Goal: Contribute content

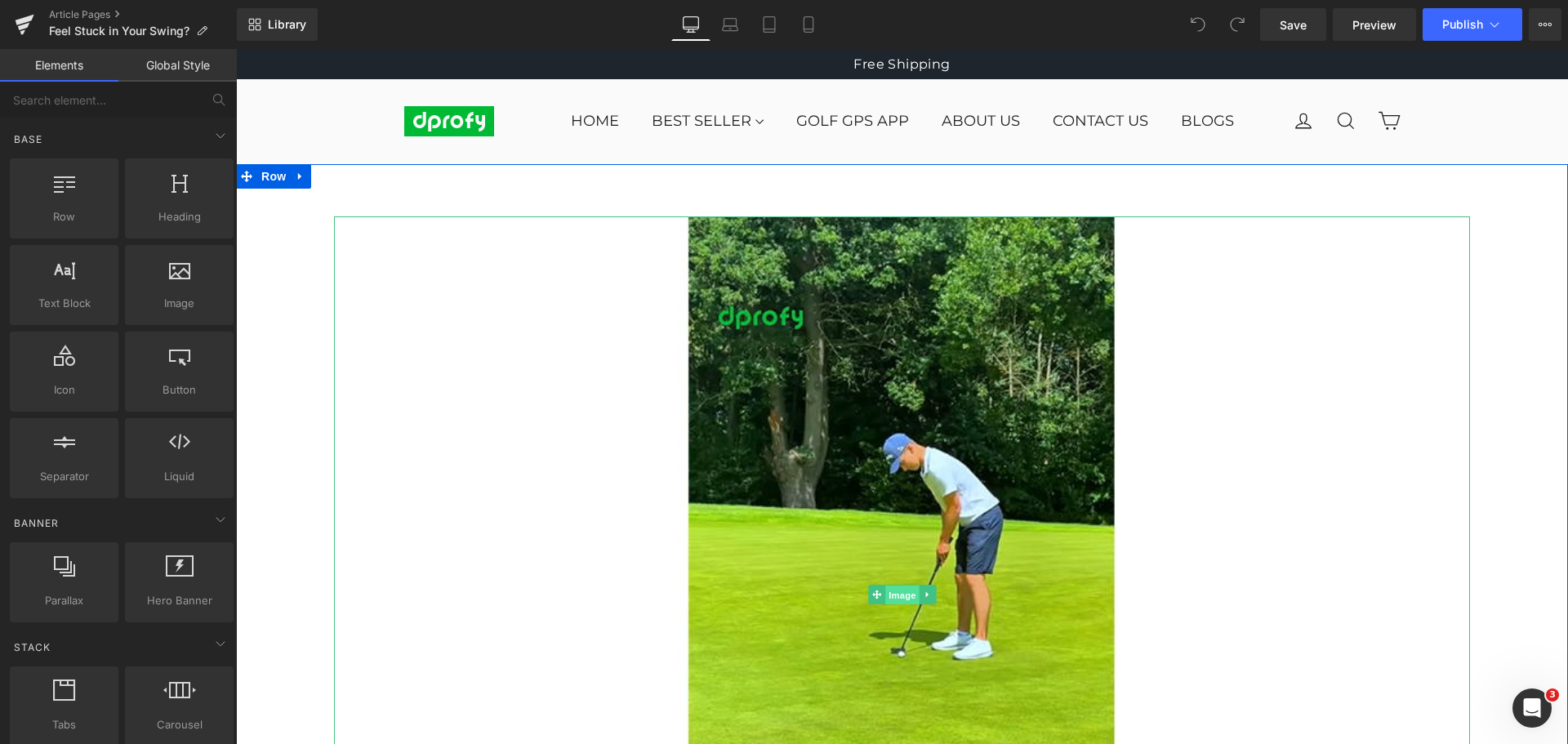
click at [893, 598] on span "Image" at bounding box center [903, 595] width 35 height 20
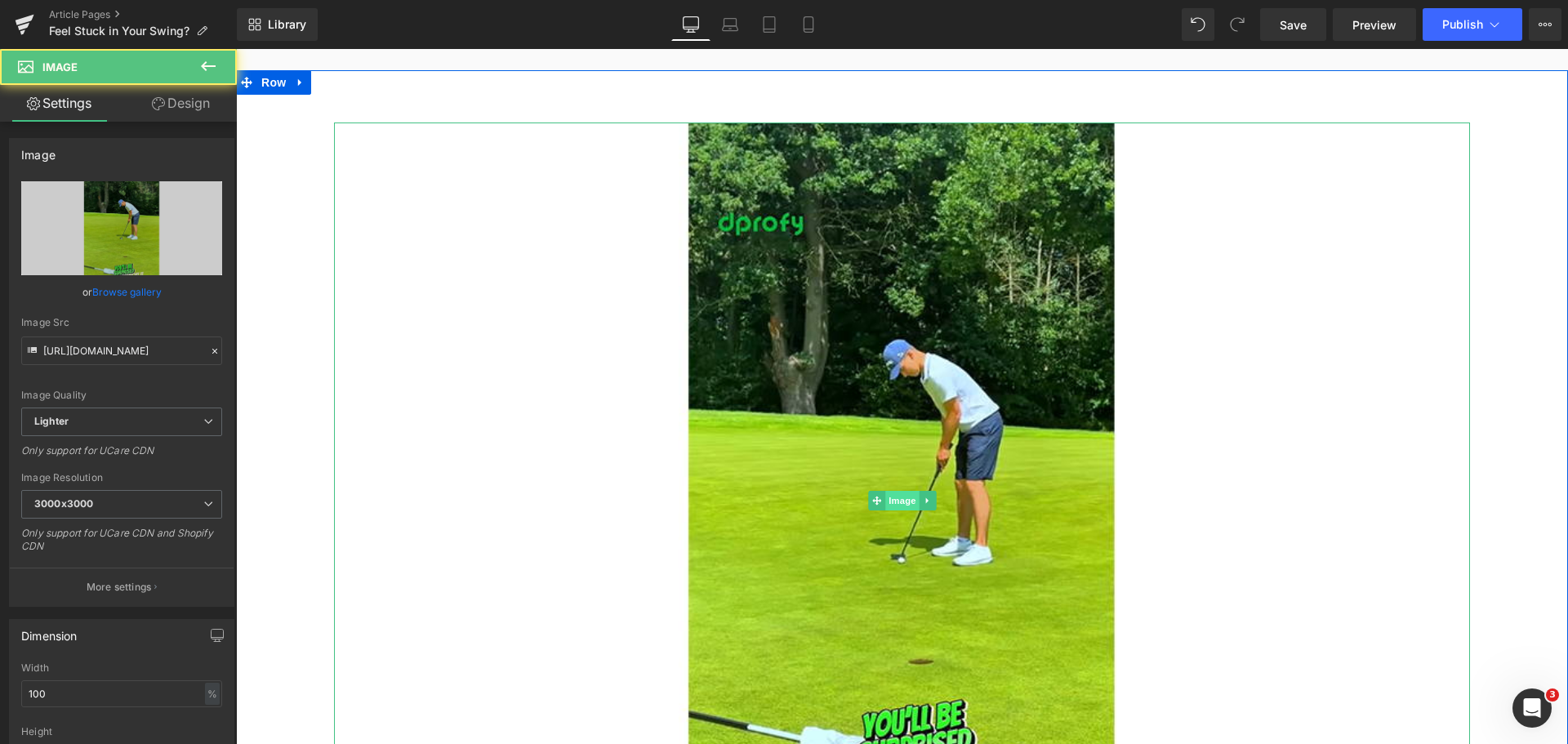
scroll to position [163, 0]
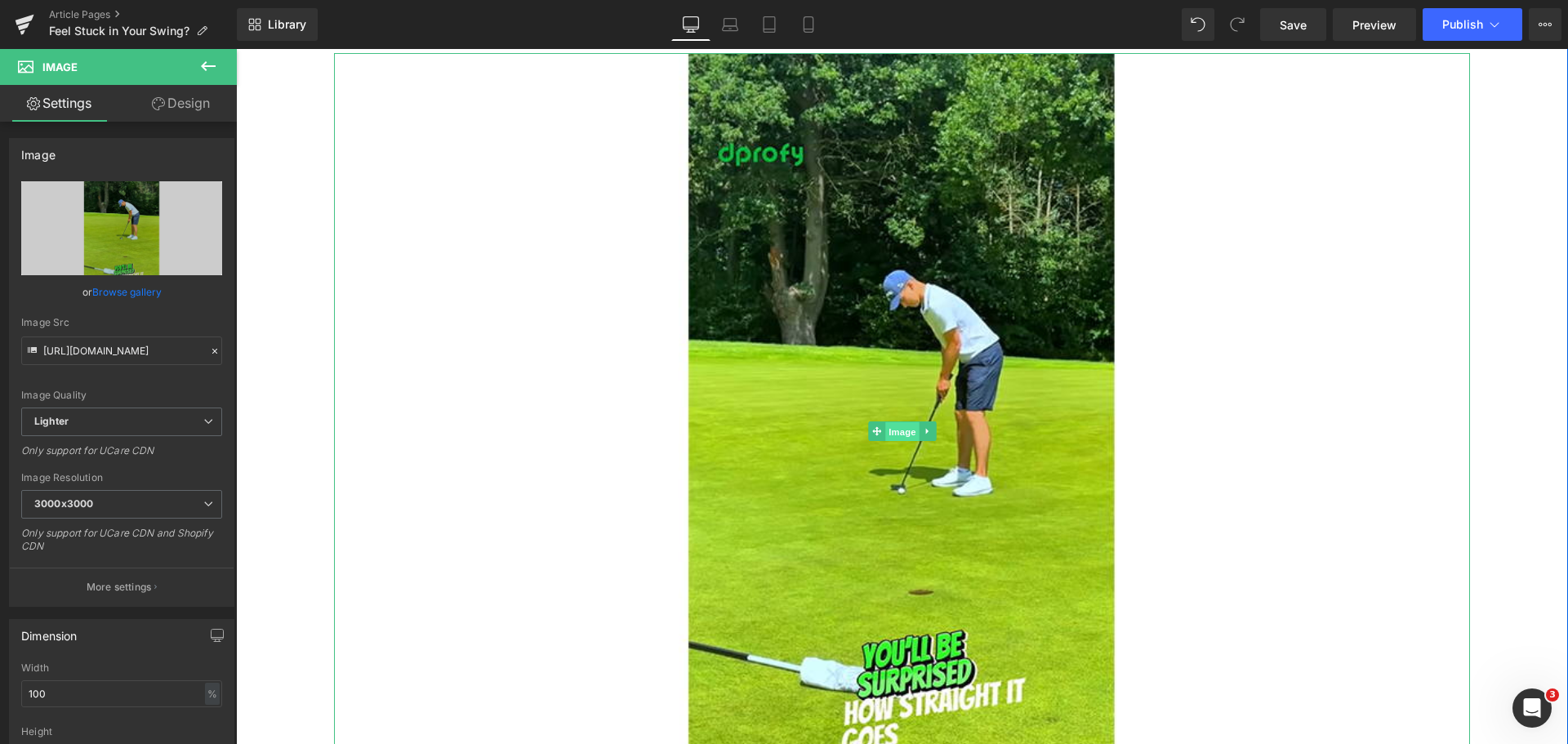
click at [891, 432] on span "Image" at bounding box center [903, 432] width 35 height 20
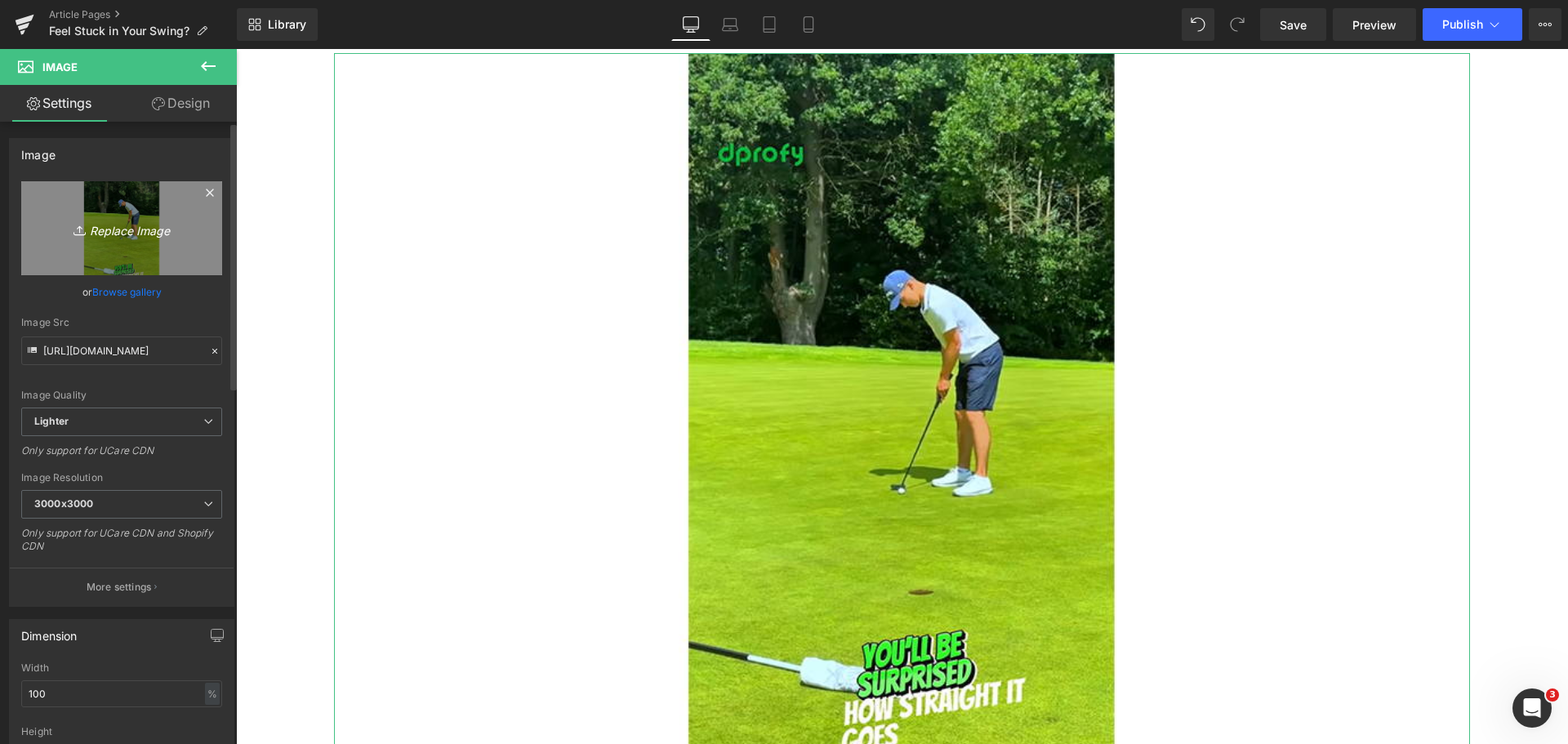
click at [126, 235] on icon "Replace Image" at bounding box center [121, 228] width 131 height 21
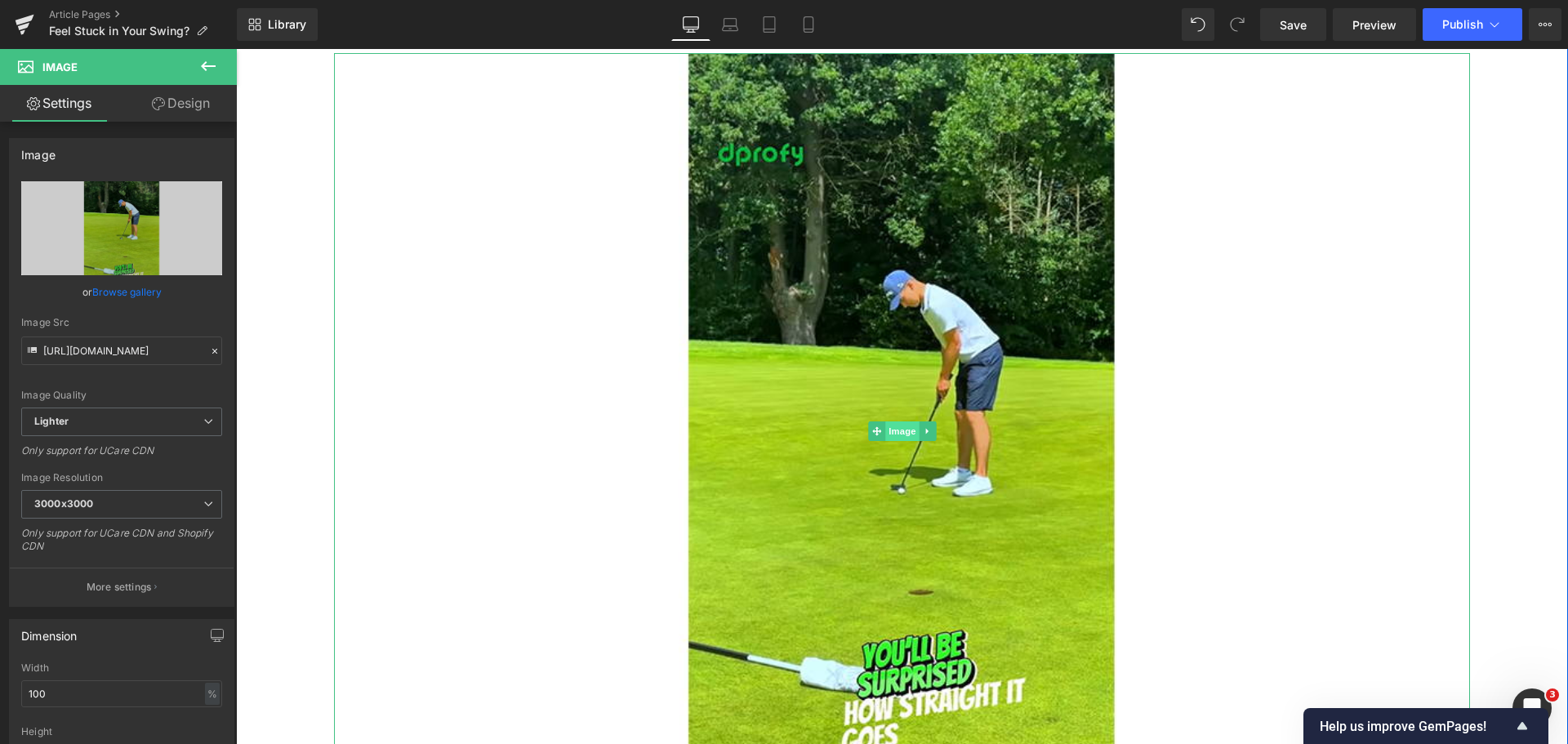
click at [890, 436] on span "Image" at bounding box center [903, 431] width 35 height 20
click at [896, 436] on span "Image" at bounding box center [903, 431] width 35 height 20
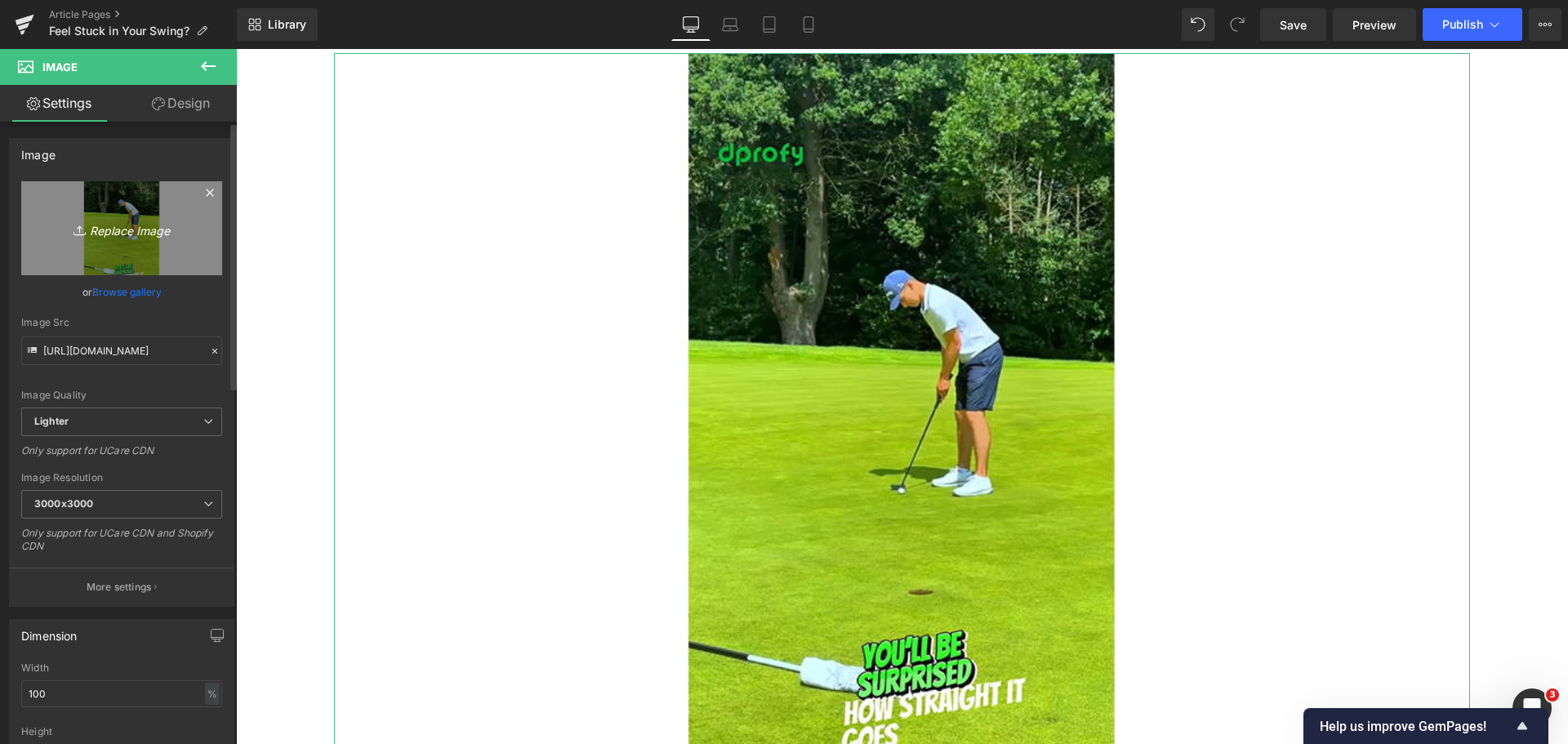
click at [128, 234] on icon "Replace Image" at bounding box center [121, 228] width 131 height 21
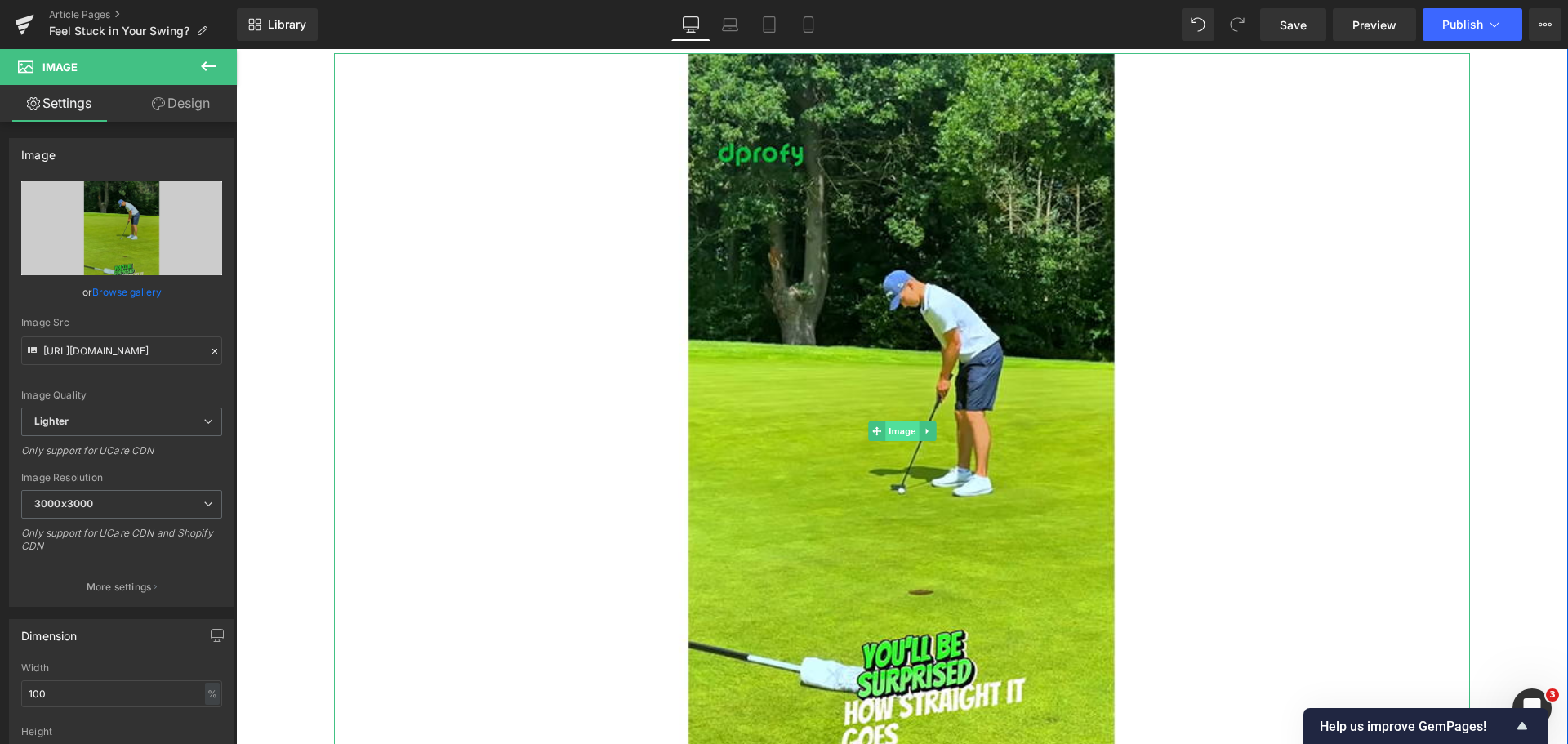
click at [891, 431] on span "Image" at bounding box center [903, 431] width 35 height 20
click at [897, 434] on span "Image" at bounding box center [903, 431] width 35 height 20
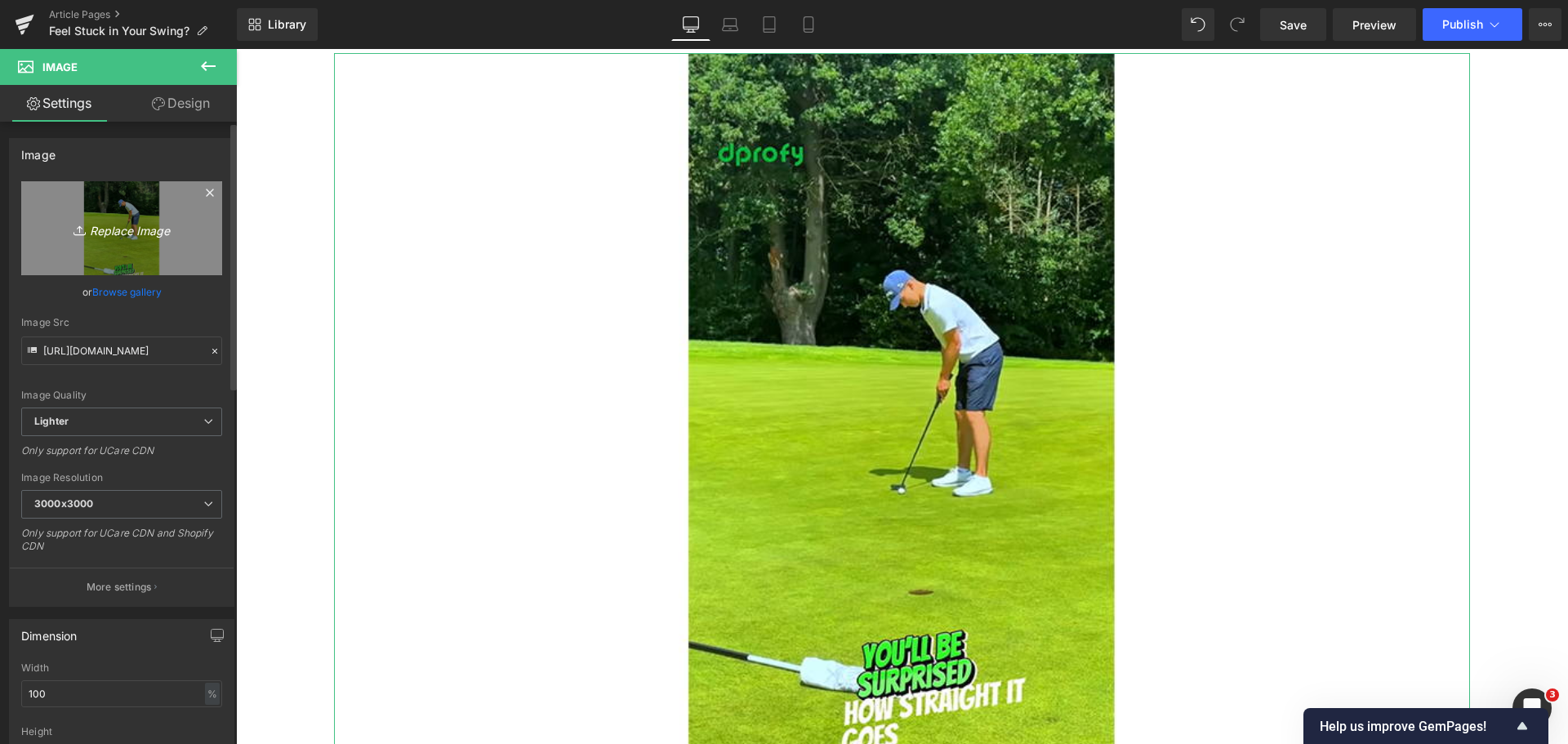
click at [123, 232] on icon "Replace Image" at bounding box center [121, 228] width 131 height 21
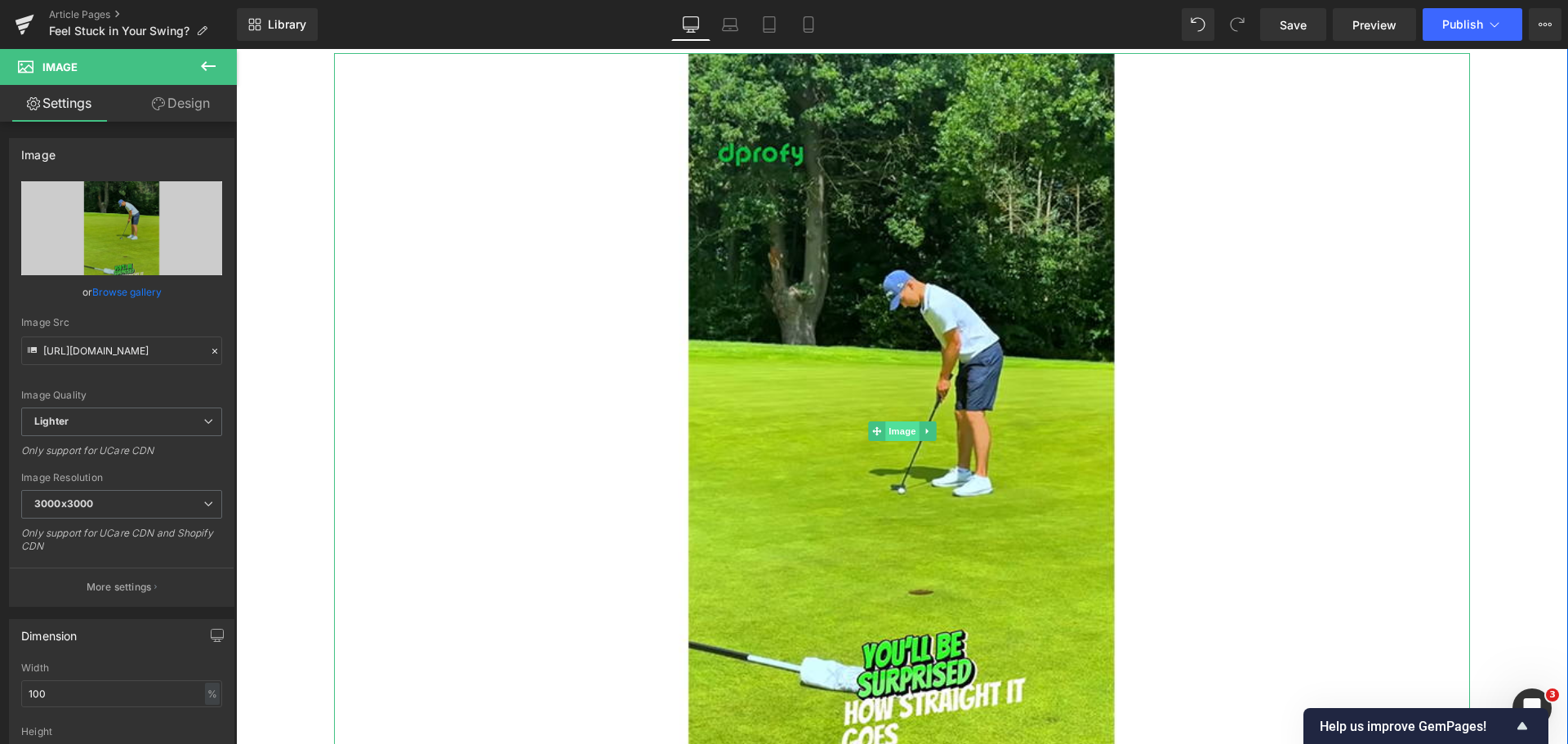
click at [896, 435] on span "Image" at bounding box center [903, 431] width 35 height 20
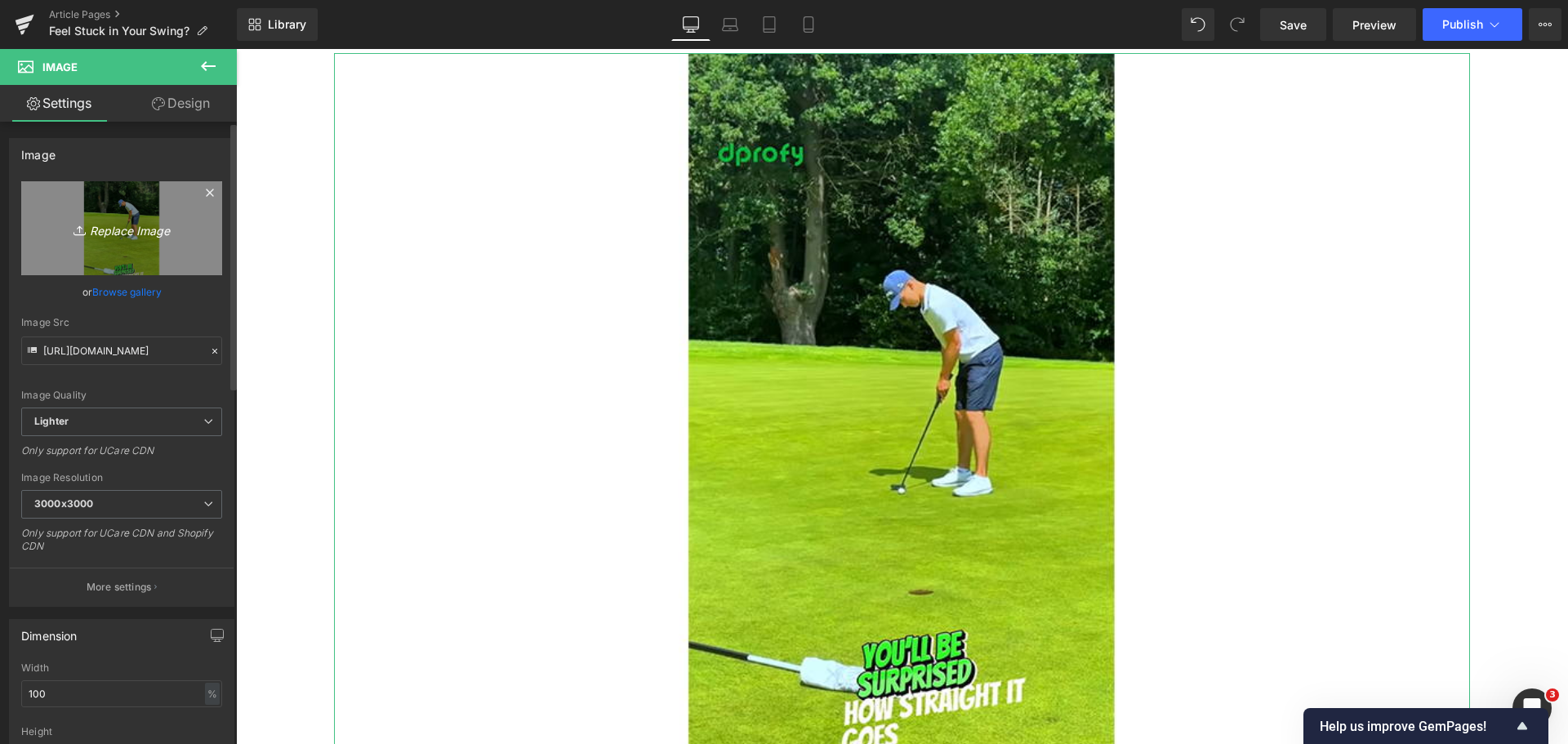
click at [129, 235] on icon "Replace Image" at bounding box center [121, 228] width 131 height 21
type input "C:\fakepath\Feel Stuck in Your Swing.jpg"
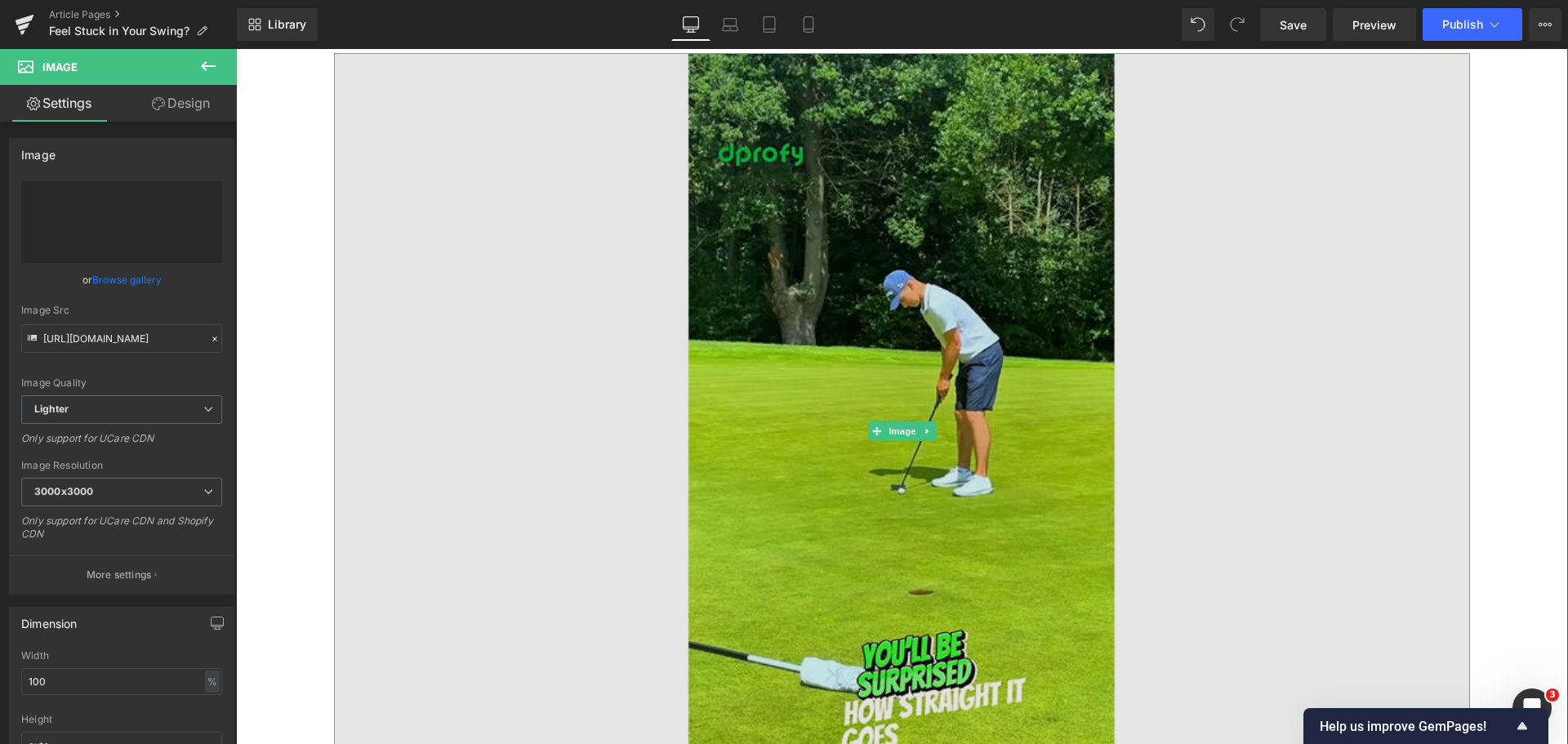
type input "[URL][DOMAIN_NAME]"
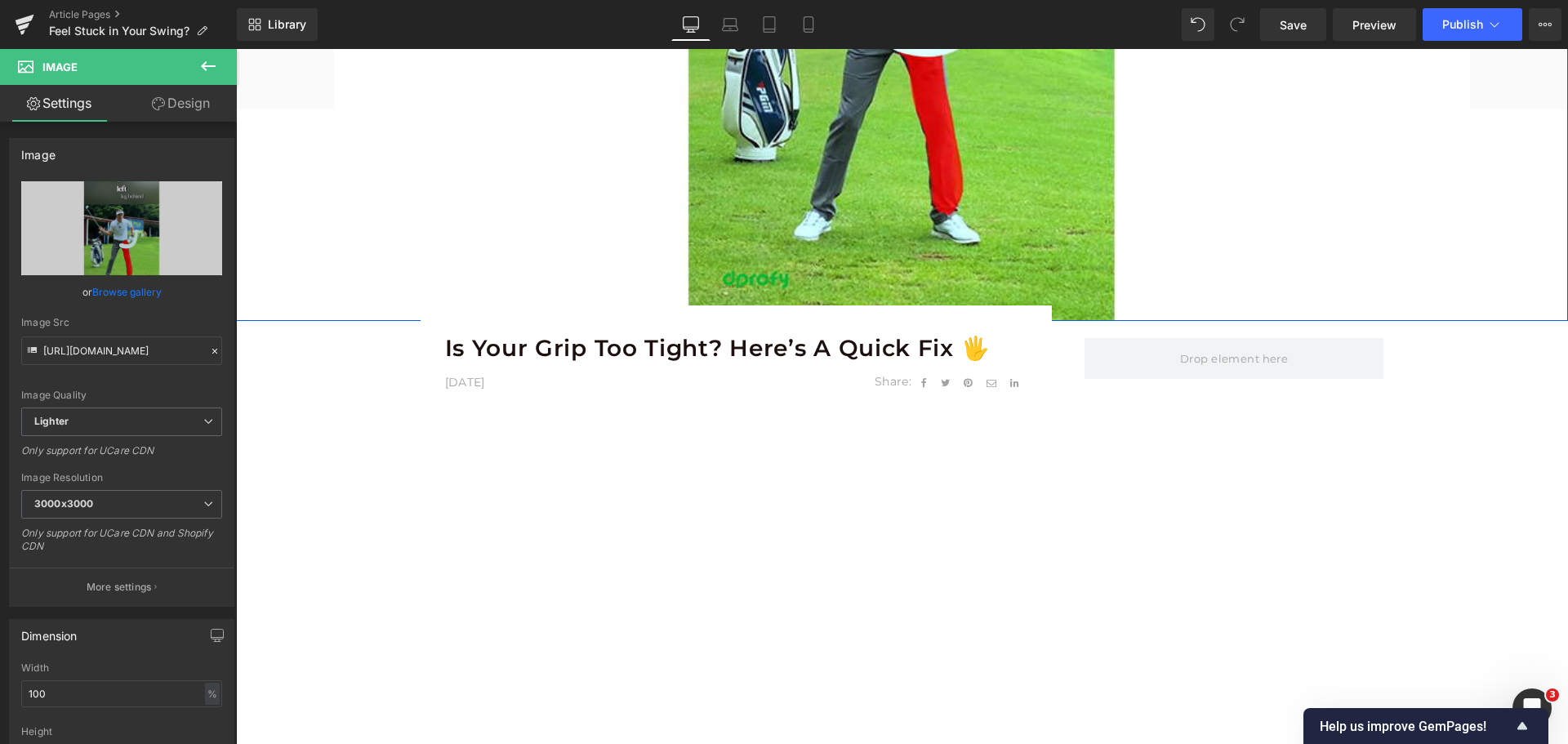
scroll to position [653, 0]
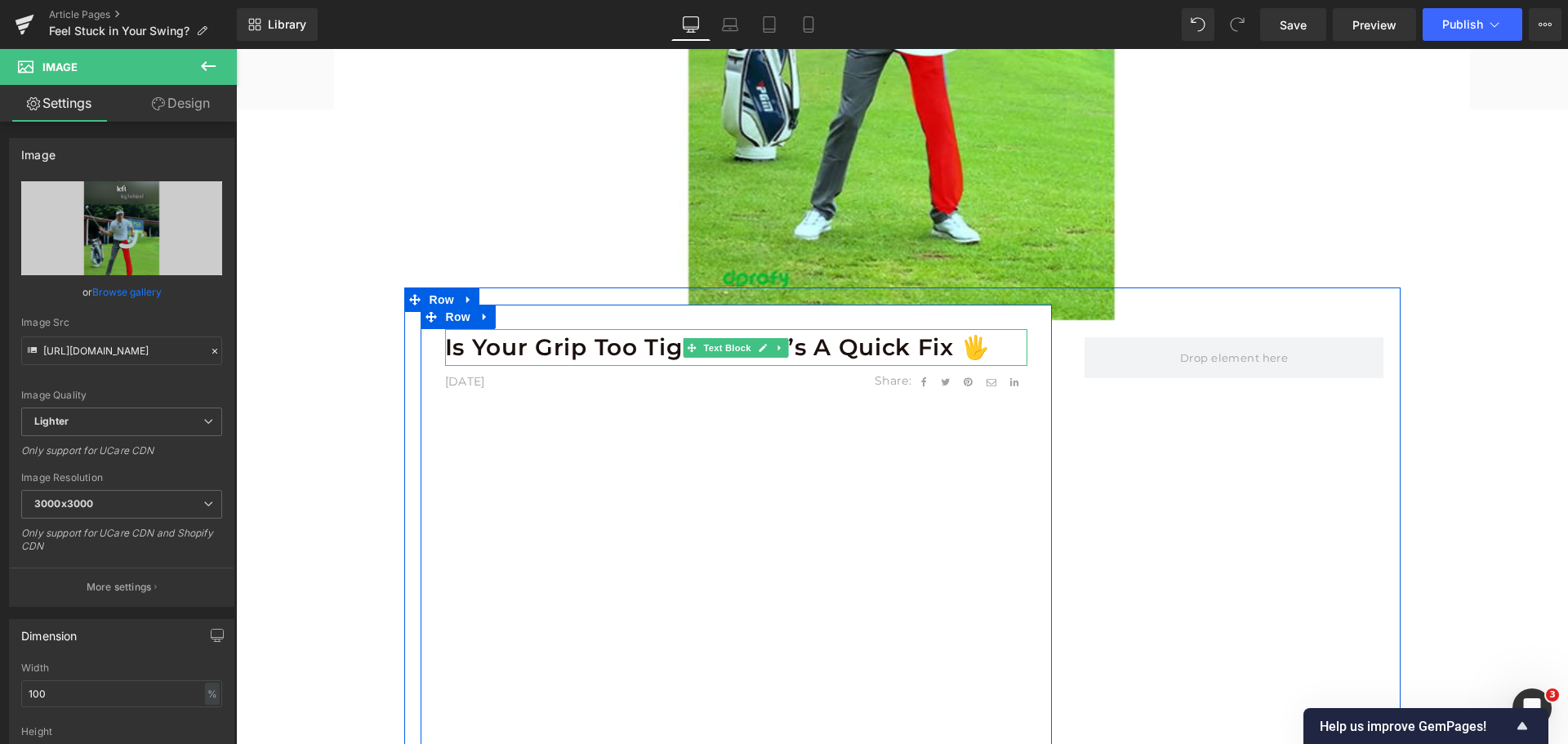
click at [480, 351] on b "Is Your Grip Too Tight? Here’s a Quick Fix 🖐️" at bounding box center [718, 347] width 546 height 28
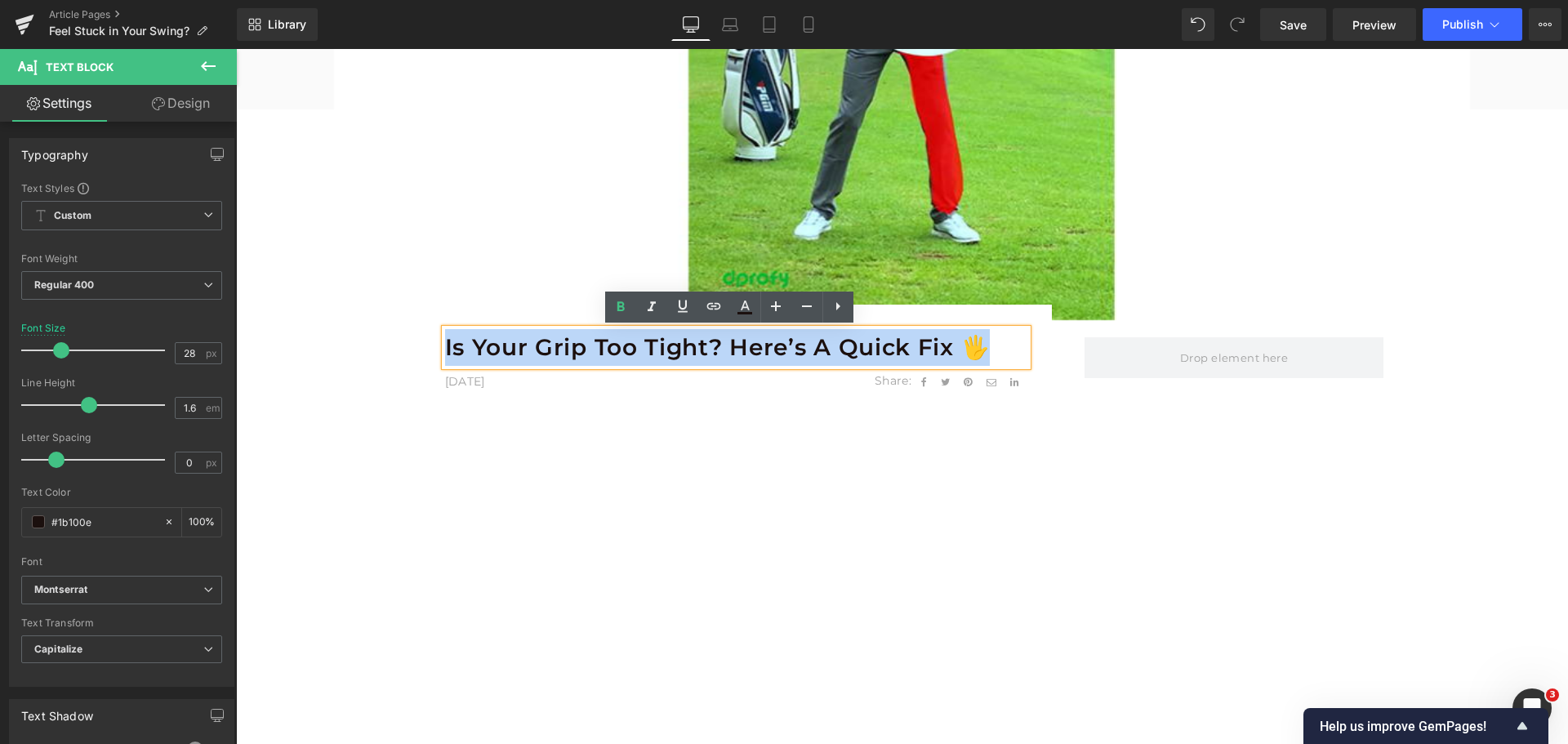
drag, startPoint x: 441, startPoint y: 346, endPoint x: 943, endPoint y: 346, distance: 502.0
click at [943, 346] on p "Is Your Grip Too Tight? Here’s a Quick Fix 🖐️" at bounding box center [736, 347] width 582 height 37
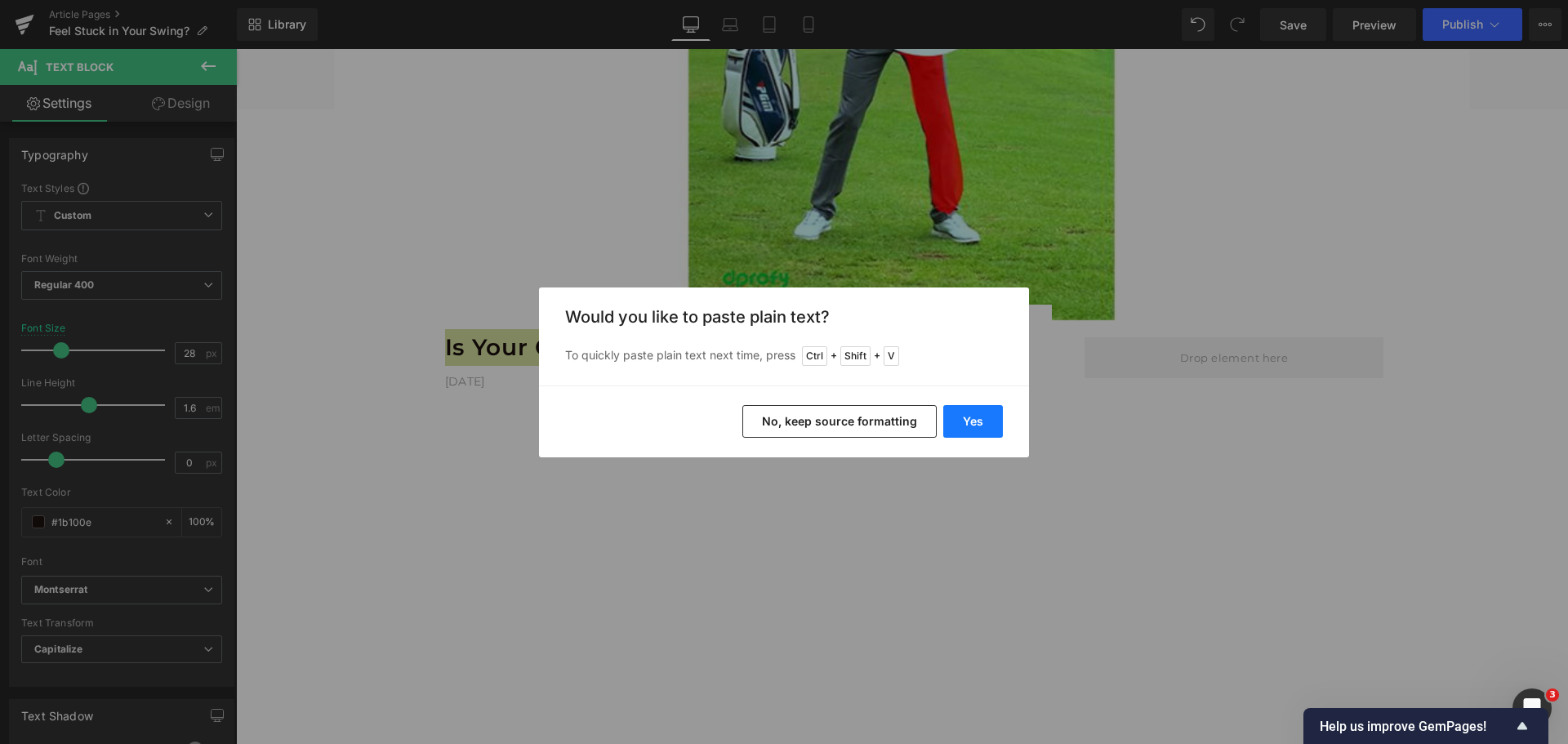
click at [987, 432] on button "Yes" at bounding box center [973, 421] width 59 height 33
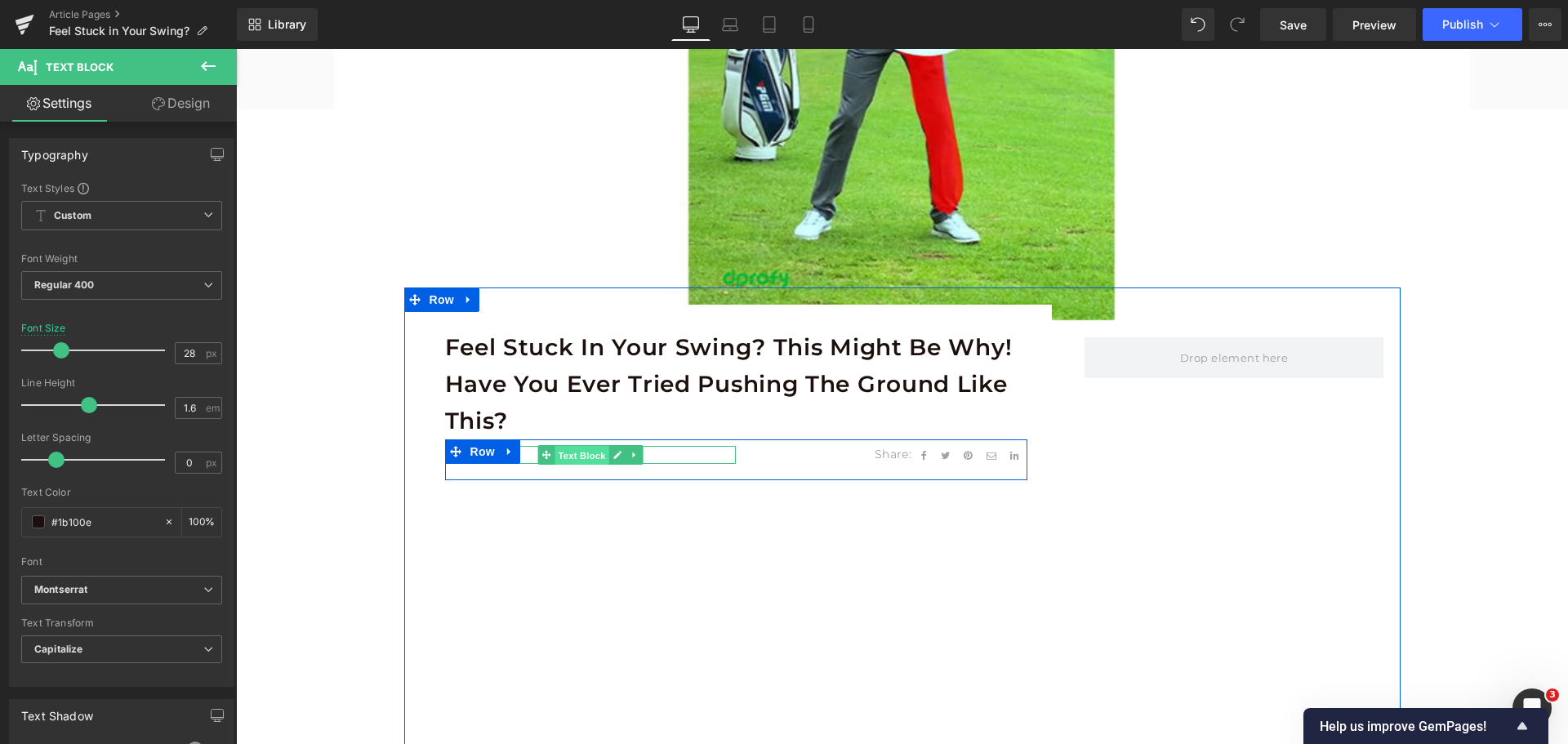
click at [579, 446] on span "Text Block" at bounding box center [581, 456] width 54 height 20
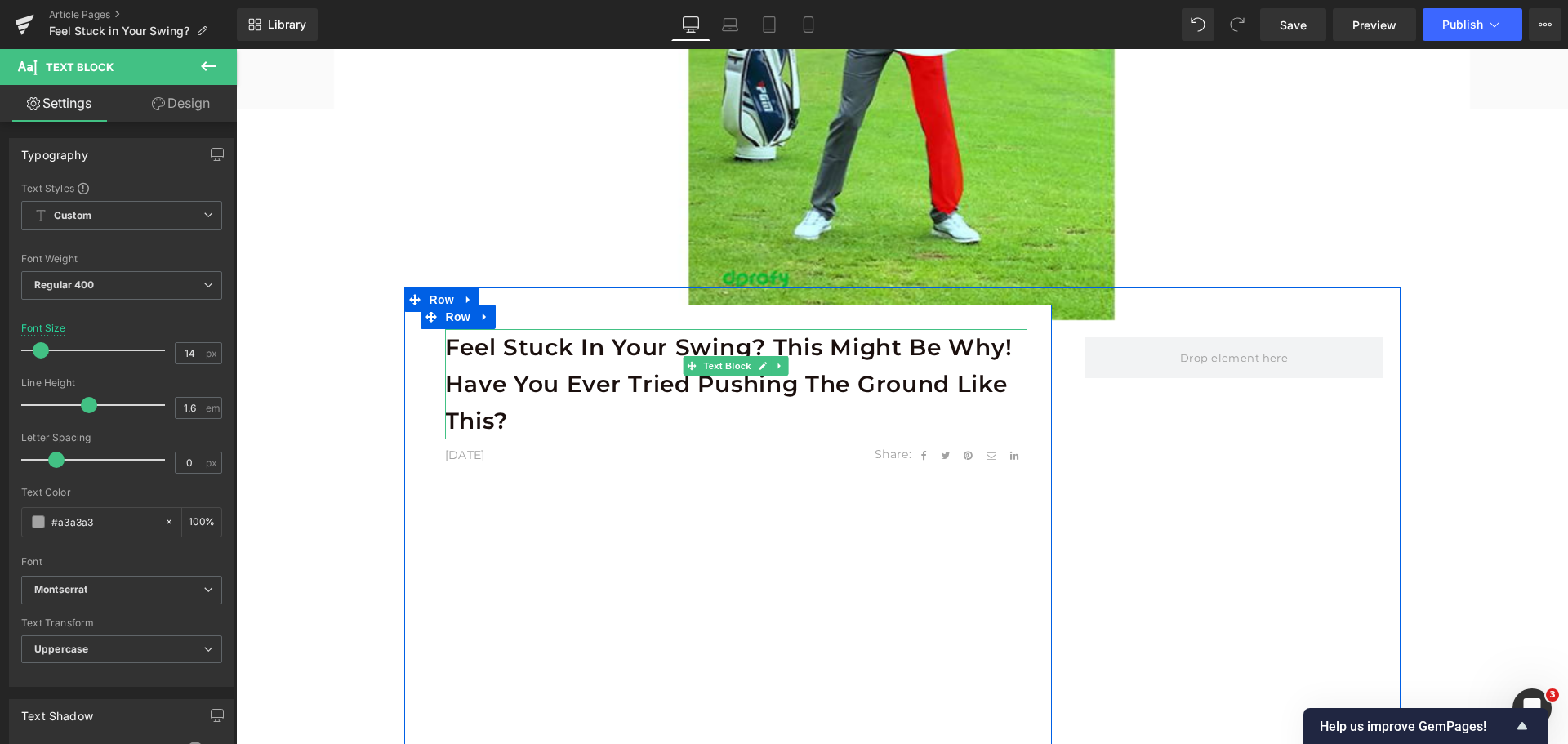
click at [884, 374] on b "Feel Stuck in Your Swing? This Might Be Why! Have you ever tried pushing the gr…" at bounding box center [729, 384] width 568 height 101
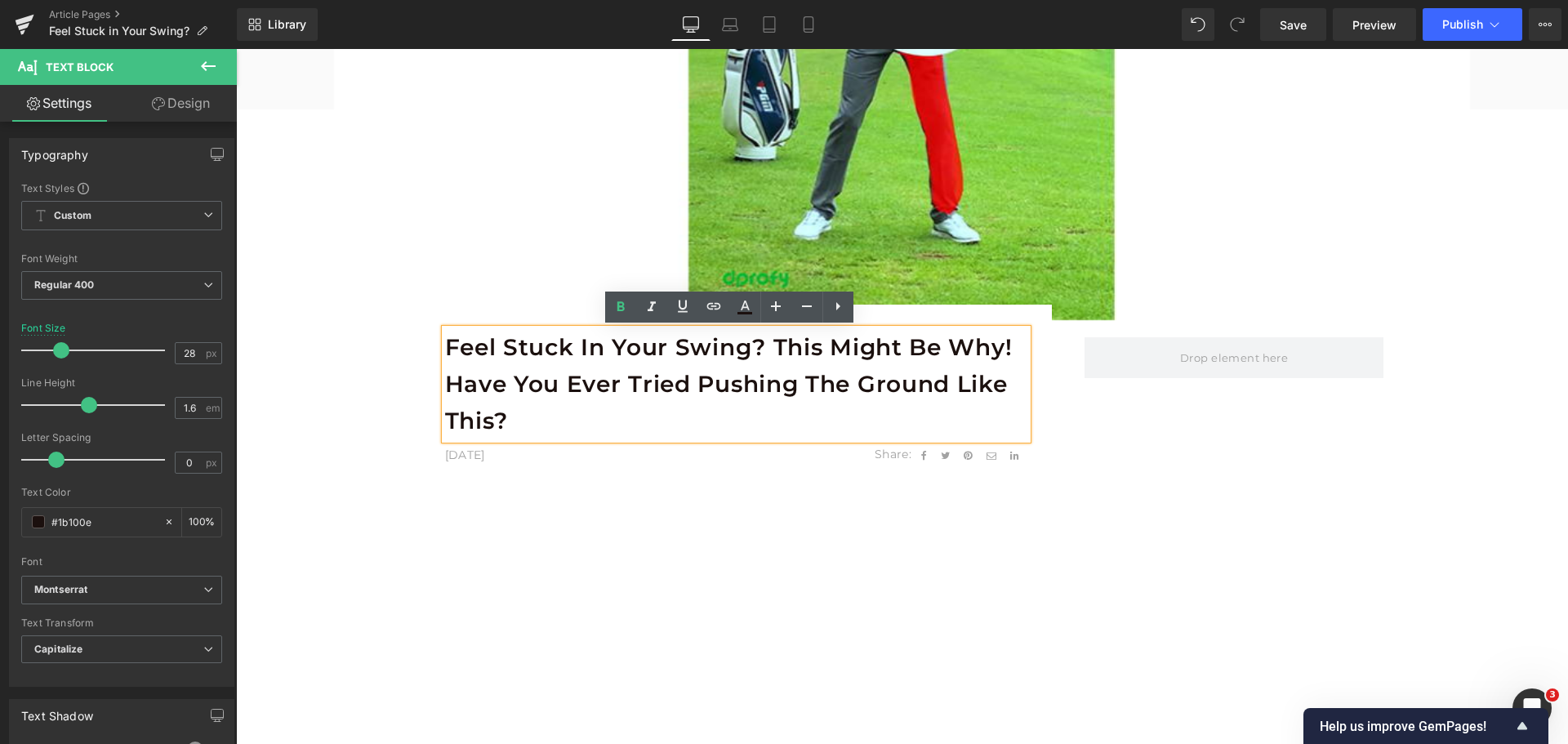
click at [884, 374] on b "Feel Stuck in Your Swing? This Might Be Why! Have you ever tried pushing the gr…" at bounding box center [729, 384] width 568 height 101
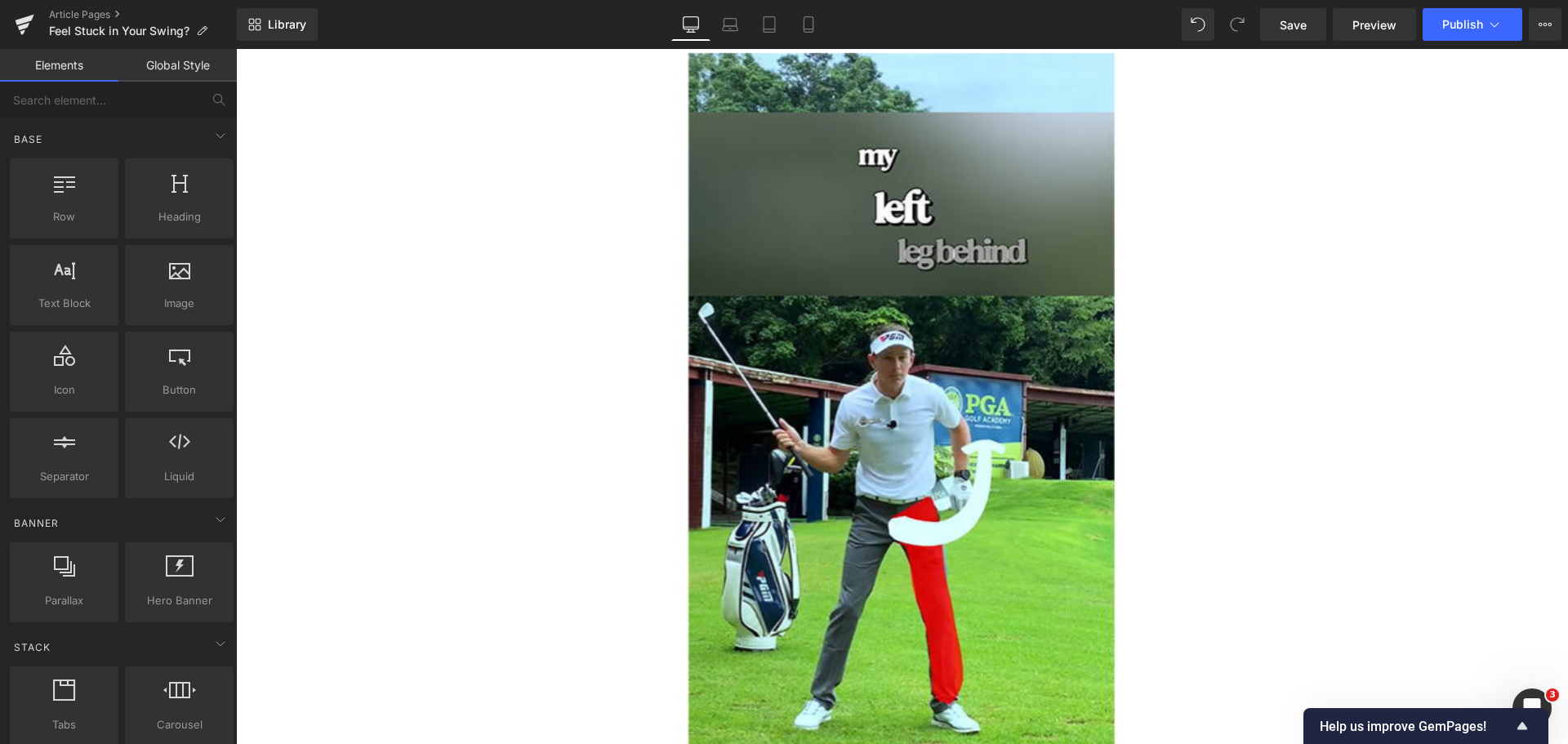
scroll to position [0, 0]
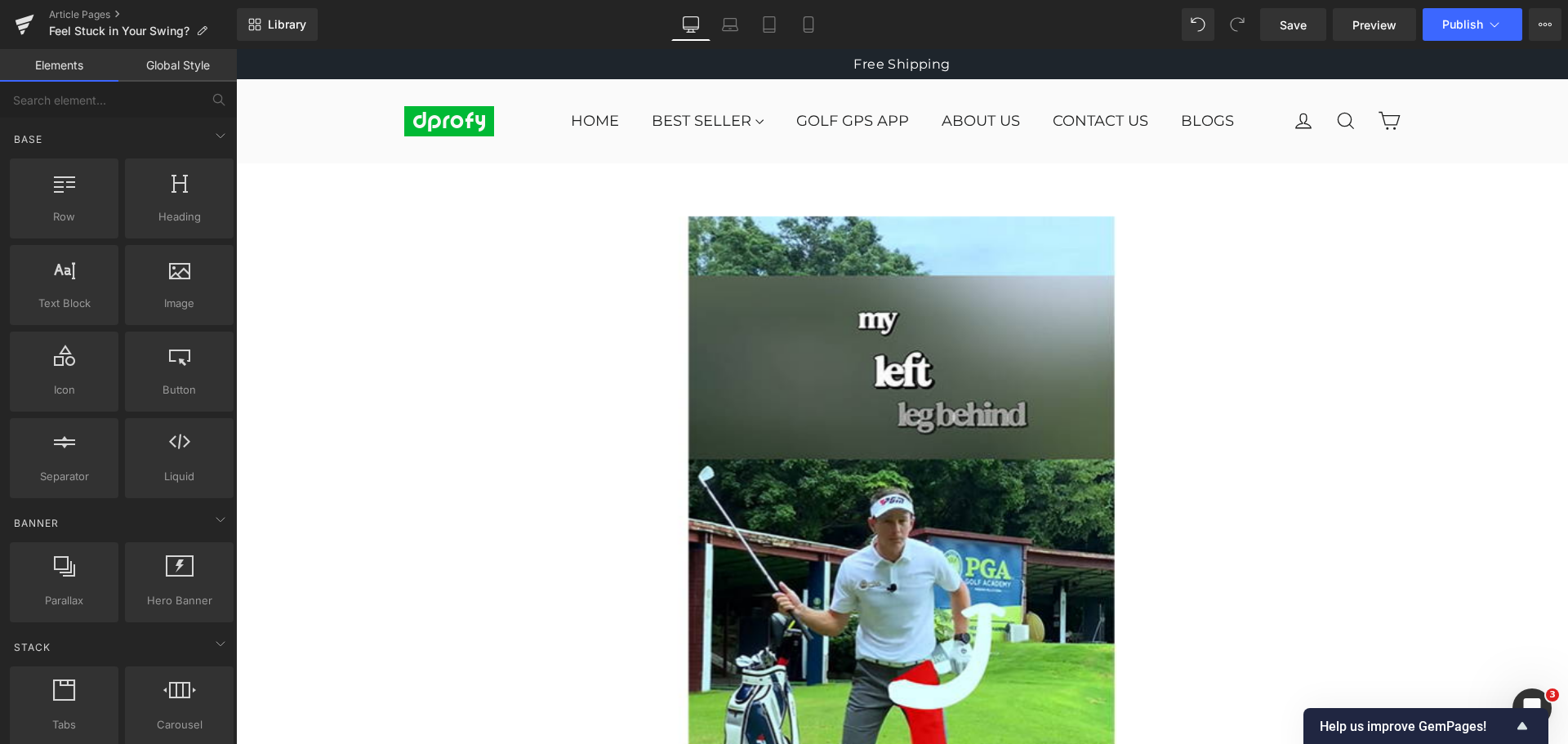
click at [1007, 24] on div "Library Desktop Desktop Laptop Tablet Mobile Save Preview Publish Scheduled Vie…" at bounding box center [902, 25] width 1331 height 33
